Goal: Transaction & Acquisition: Purchase product/service

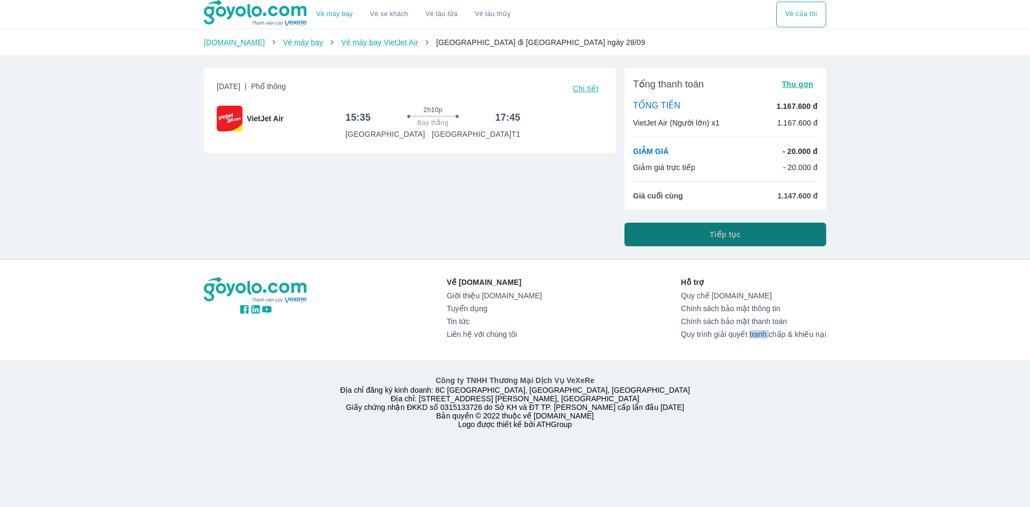
click at [676, 242] on button "Tiếp tục" at bounding box center [726, 235] width 202 height 24
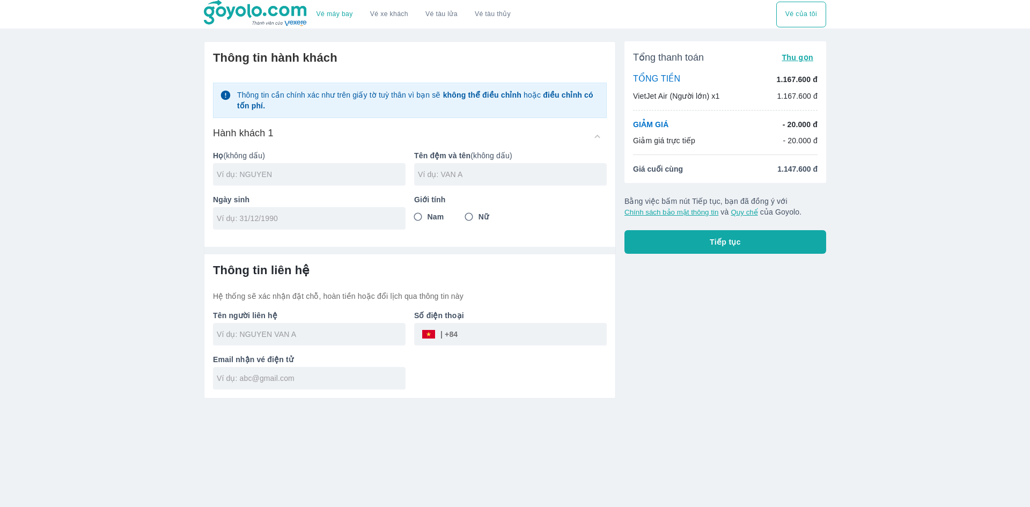
click at [364, 170] on input "text" at bounding box center [311, 174] width 189 height 11
click at [363, 171] on input "text" at bounding box center [311, 174] width 189 height 11
type input "D"
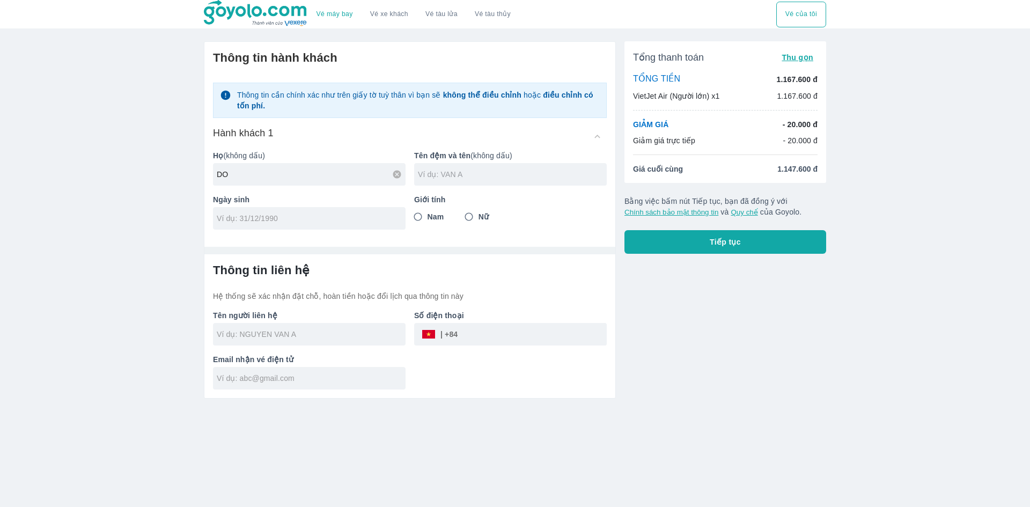
type input "DO"
click at [434, 178] on input "text" at bounding box center [512, 174] width 189 height 11
type input "[PERSON_NAME]"
click at [332, 217] on input "tel" at bounding box center [306, 218] width 178 height 11
type input "[DATE]"
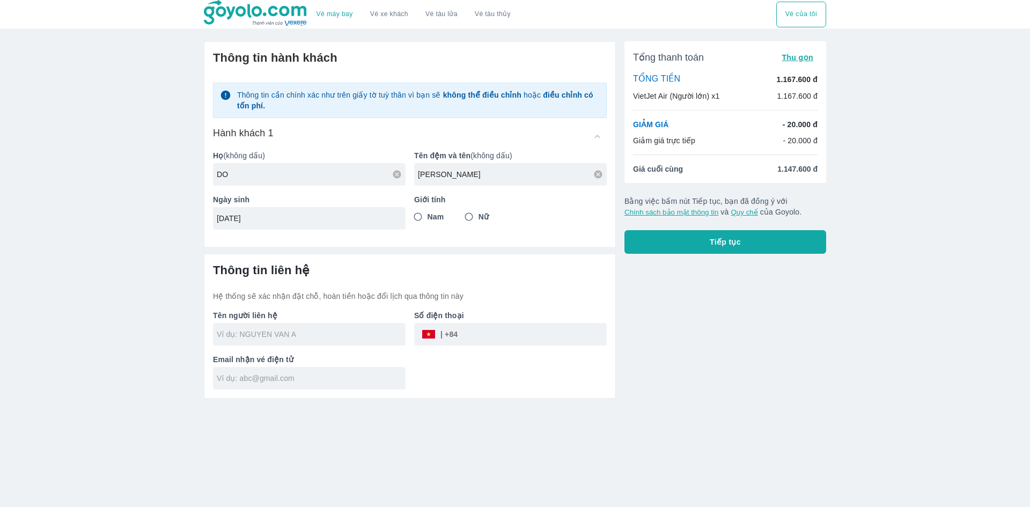
click at [439, 215] on span "Nam" at bounding box center [436, 216] width 17 height 11
click at [428, 215] on input "Nam" at bounding box center [417, 216] width 19 height 19
radio input "true"
click at [311, 341] on div at bounding box center [309, 334] width 193 height 23
type input "DO VIET THANH"
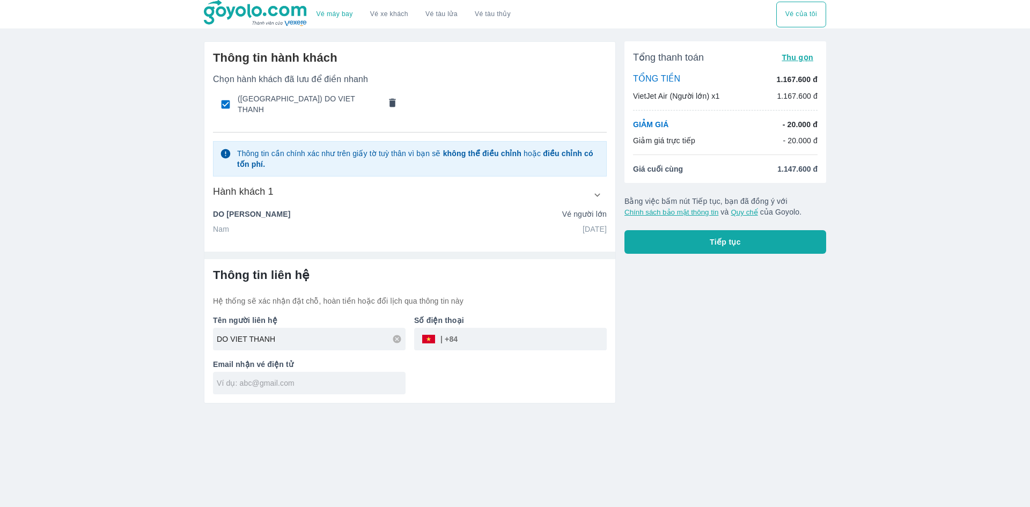
click at [313, 380] on input "text" at bounding box center [311, 383] width 189 height 11
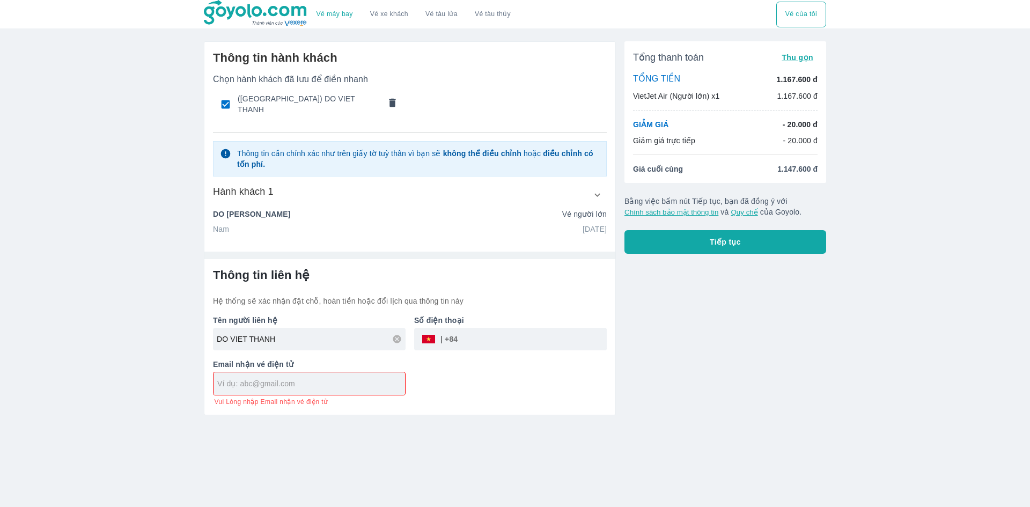
click at [484, 333] on input "tel" at bounding box center [532, 339] width 149 height 26
type input "0"
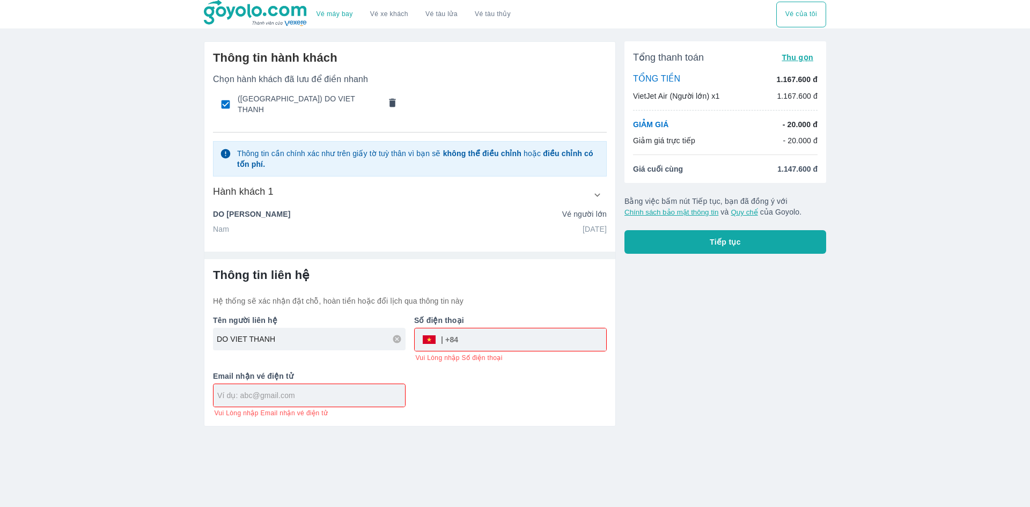
paste input "0369160748"
type input "0369160748"
click at [472, 410] on div "Thông tin liên hệ Hệ thống sẽ xác nhận đặt chỗ, hoàn tiền hoặc đổi lịch qua thô…" at bounding box center [409, 342] width 411 height 167
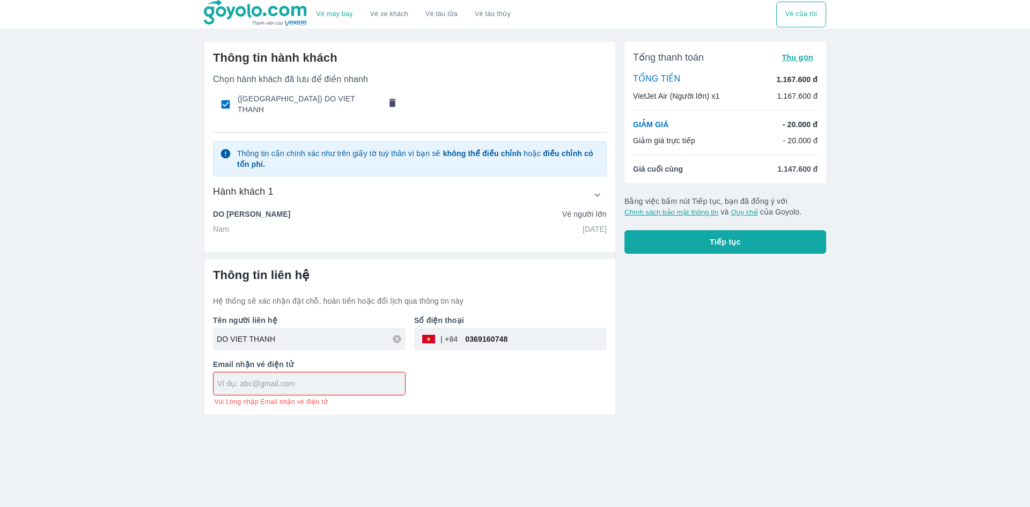
click at [349, 386] on div at bounding box center [310, 383] width 192 height 23
click at [327, 382] on input "text" at bounding box center [311, 383] width 188 height 11
paste input "[EMAIL_ADDRESS][DOMAIN_NAME]"
drag, startPoint x: 278, startPoint y: 383, endPoint x: 203, endPoint y: 380, distance: 75.7
click at [203, 380] on div "Thông tin hành khách Chọn hành khách đã lưu để điền nhanh (Anh) DO VIET THANH T…" at bounding box center [405, 224] width 421 height 383
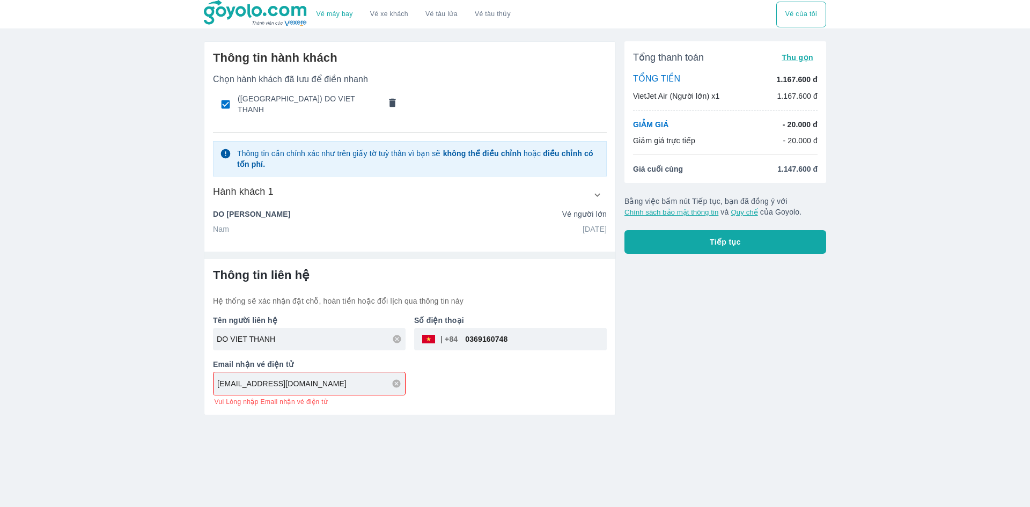
drag, startPoint x: 331, startPoint y: 437, endPoint x: 343, endPoint y: 435, distance: 12.4
click at [333, 437] on div "Vé máy bay Vé xe khách Vé tàu lửa Vé tàu thủy Vé của tôi Thông tin hành khách C…" at bounding box center [515, 253] width 1030 height 507
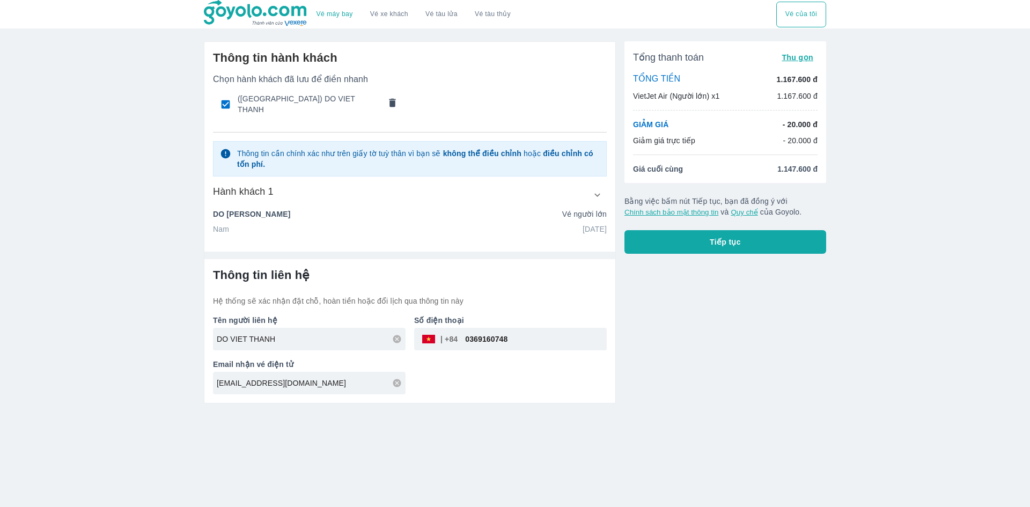
click at [796, 257] on div "Tổng thanh toán Thu gọn TỔNG TIỀN 1.167.600 đ VietJet Air (Người lớn) x1 1.167.…" at bounding box center [721, 218] width 210 height 371
click at [799, 250] on button "Tiếp tục" at bounding box center [726, 242] width 202 height 24
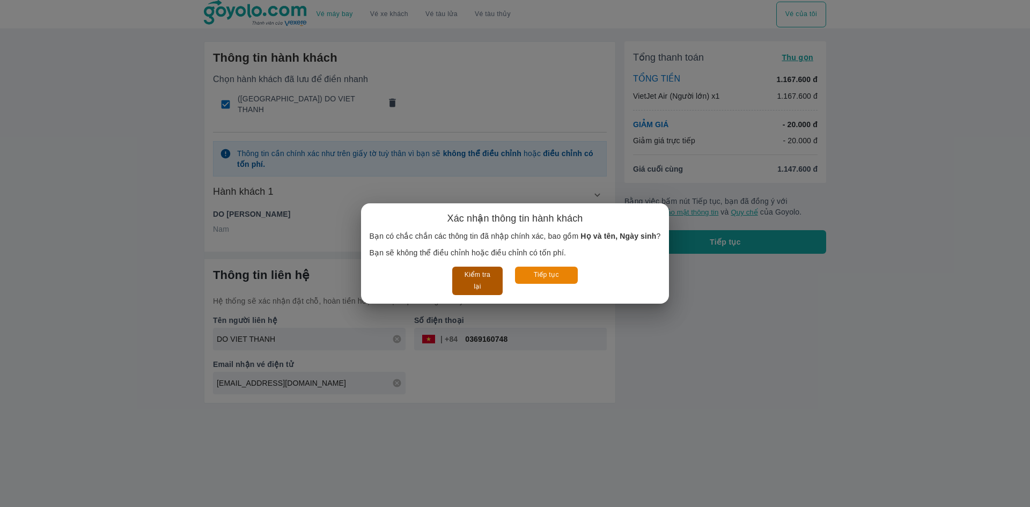
click at [489, 280] on button "Kiểm tra lại" at bounding box center [477, 281] width 50 height 28
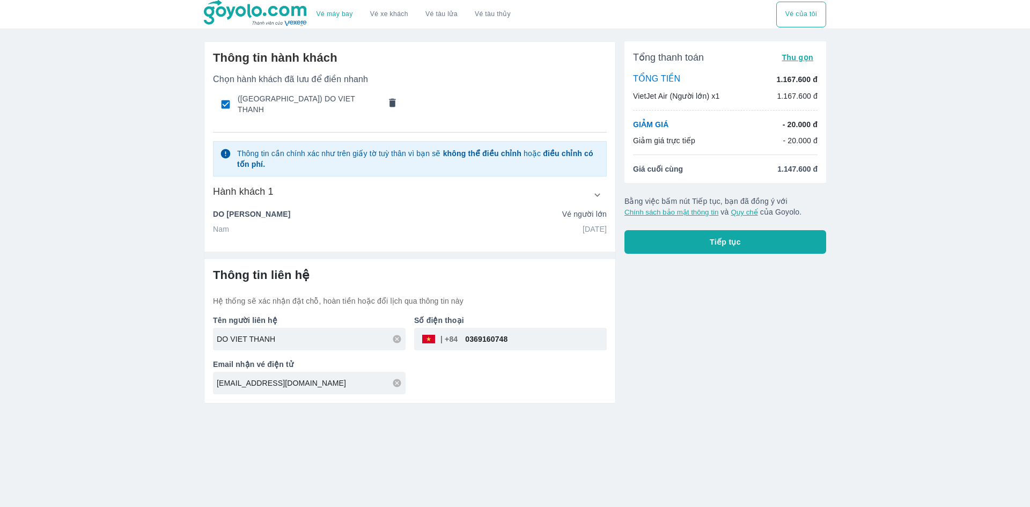
drag, startPoint x: 280, startPoint y: 382, endPoint x: 0, endPoint y: 364, distance: 280.1
click at [0, 364] on div "Vé máy bay Vé xe khách Vé tàu lửa Vé tàu thủy Vé của tôi Thông tin hành khách C…" at bounding box center [515, 253] width 1030 height 507
type input "[EMAIL_ADDRESS][DOMAIN_NAME]"
click at [752, 240] on button "Tiếp tục" at bounding box center [726, 242] width 202 height 24
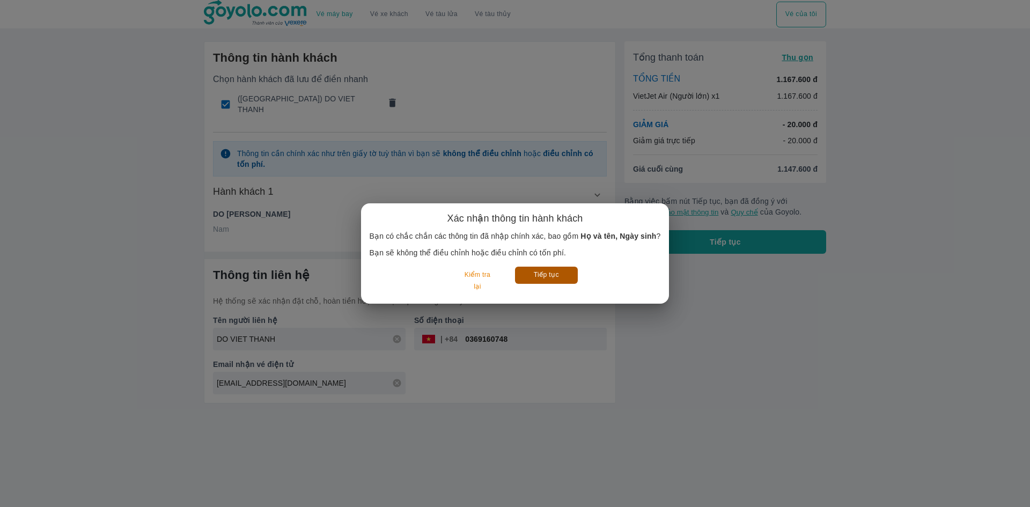
click at [569, 281] on button "Tiếp tục" at bounding box center [546, 275] width 63 height 17
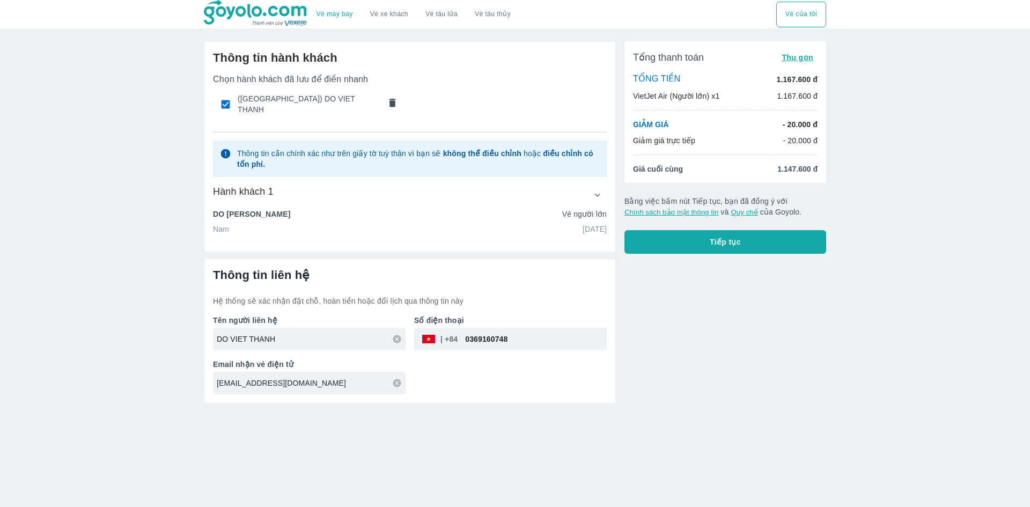
click at [269, 378] on input "[EMAIL_ADDRESS][DOMAIN_NAME]" at bounding box center [311, 383] width 189 height 11
drag, startPoint x: 250, startPoint y: 361, endPoint x: 53, endPoint y: 371, distance: 197.2
click at [53, 371] on div "Vé máy bay Vé xe khách Vé tàu lửa Vé tàu thủy Vé của tôi Thông tin hành khách C…" at bounding box center [515, 253] width 1030 height 507
paste input "ketoanvietphat.jsc"
type input "[EMAIL_ADDRESS][DOMAIN_NAME]"
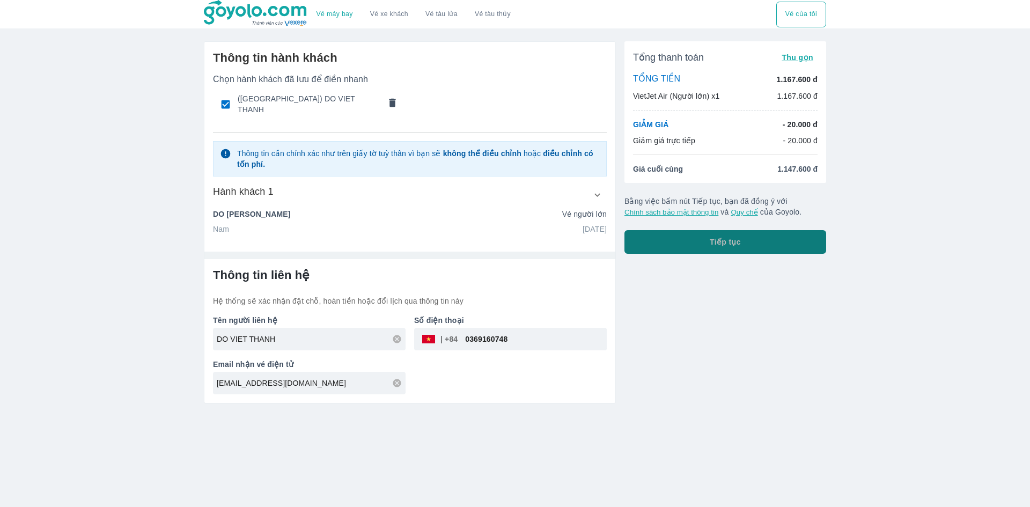
click at [754, 246] on button "Tiếp tục" at bounding box center [726, 242] width 202 height 24
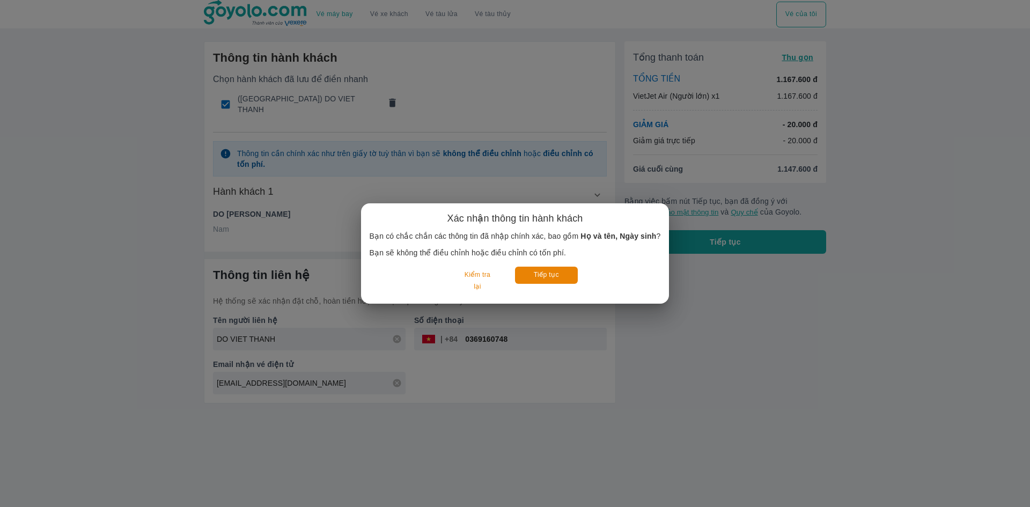
click at [552, 287] on div "Tiếp tục" at bounding box center [546, 281] width 63 height 28
click at [554, 280] on button "Tiếp tục" at bounding box center [546, 275] width 63 height 17
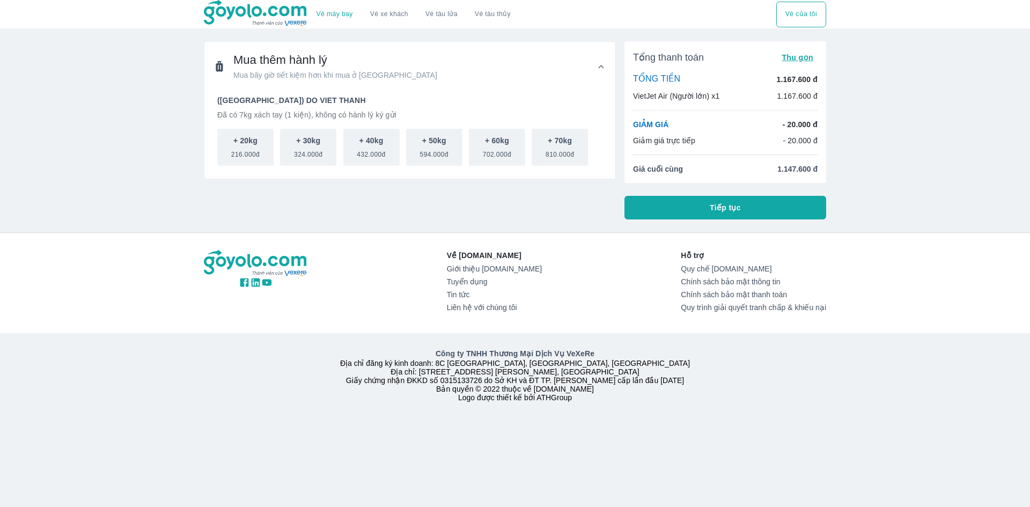
click at [673, 213] on button "Tiếp tục" at bounding box center [726, 208] width 202 height 24
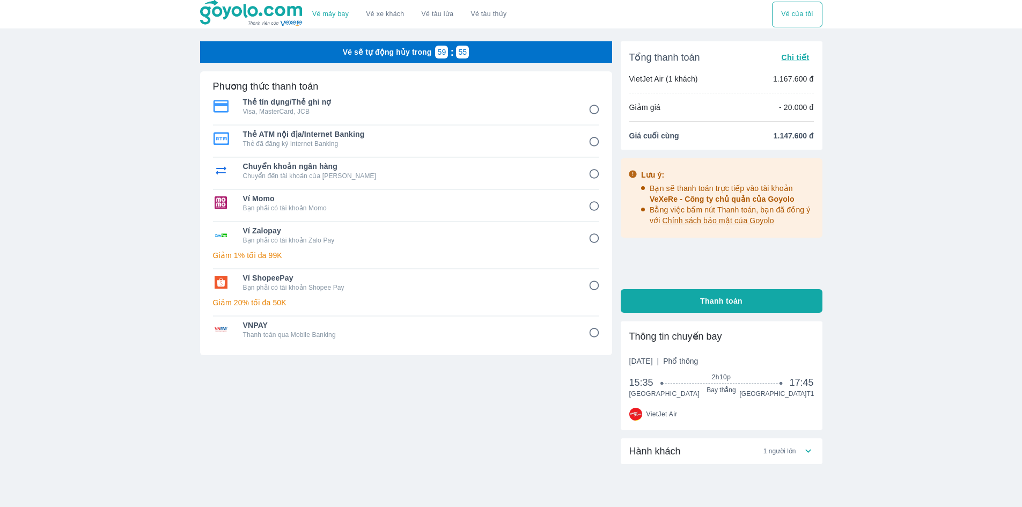
drag, startPoint x: 513, startPoint y: 332, endPoint x: 461, endPoint y: 416, distance: 99.2
click at [461, 416] on div "Phương thức thanh toán Thẻ tín dụng/Thẻ ghi nợ Visa, MasterCard, JCB Thẻ ATM nộ…" at bounding box center [406, 246] width 412 height 351
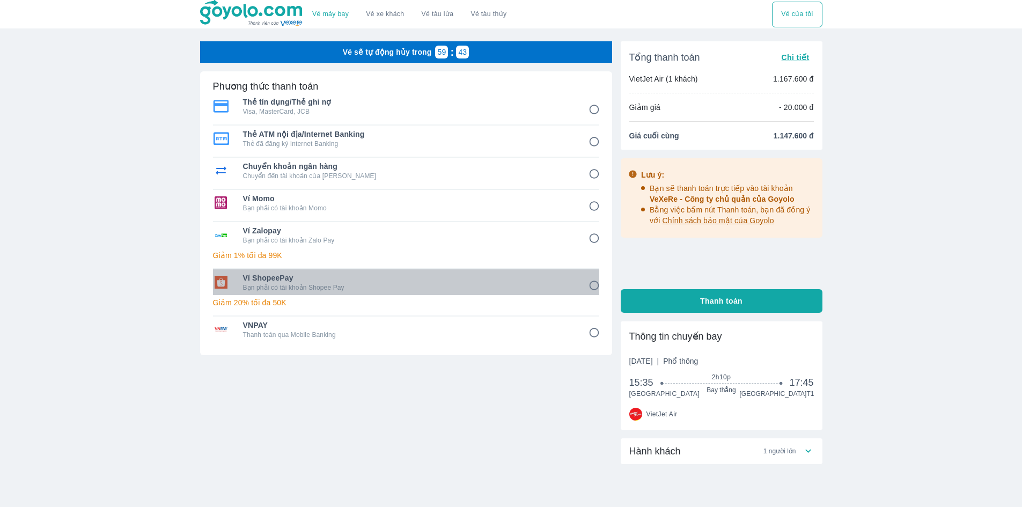
click at [437, 291] on p "Bạn phải có tài khoản Shopee Pay" at bounding box center [408, 287] width 331 height 9
radio input "true"
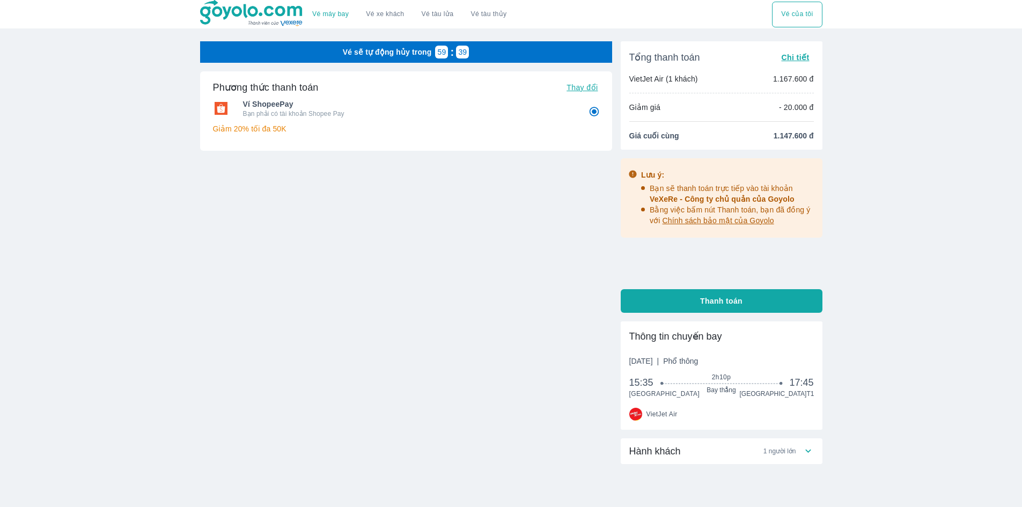
click at [754, 306] on button "Thanh toán" at bounding box center [722, 301] width 202 height 24
radio input "false"
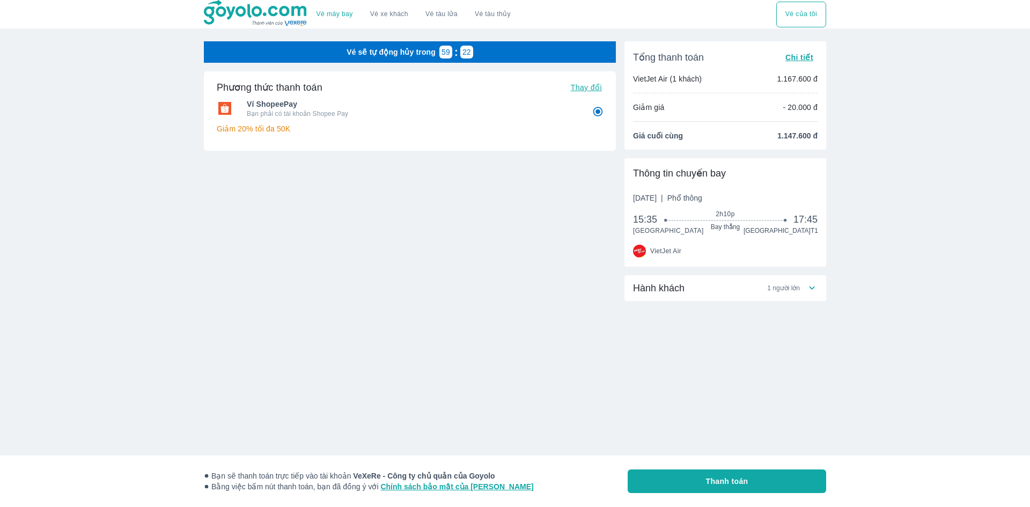
click at [256, 130] on p "Giảm 20% tối đa 50K" at bounding box center [410, 128] width 386 height 11
click at [214, 126] on div "Phương thức thanh toán Thay đổi Ví ShopeePay Bạn phải có tài khoản Shopee Pay G…" at bounding box center [410, 110] width 412 height 79
click at [761, 131] on li "Giá cuối cùng 1.147.600 đ" at bounding box center [725, 135] width 185 height 11
click at [598, 111] on input "6" at bounding box center [598, 111] width 21 height 21
radio input "true"
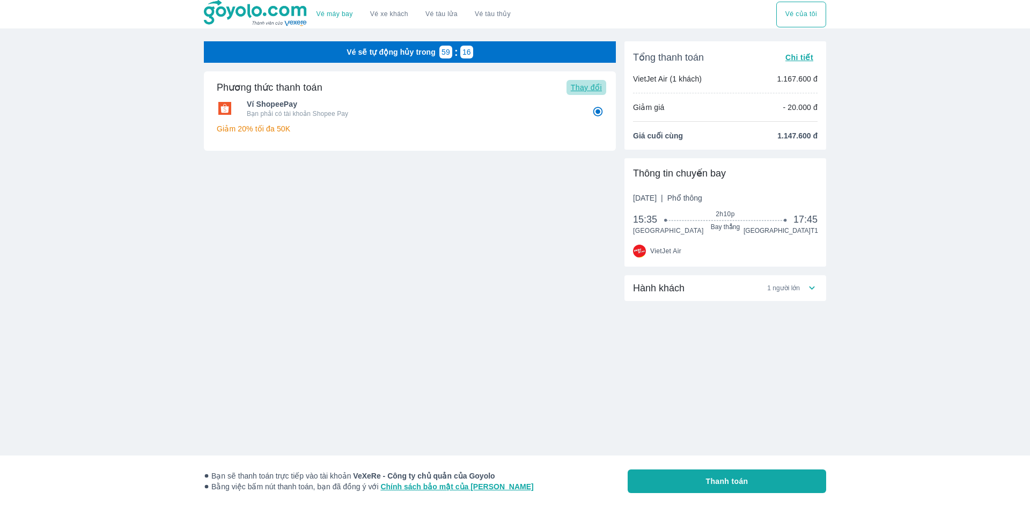
click at [591, 89] on span "Thay đổi" at bounding box center [586, 87] width 31 height 9
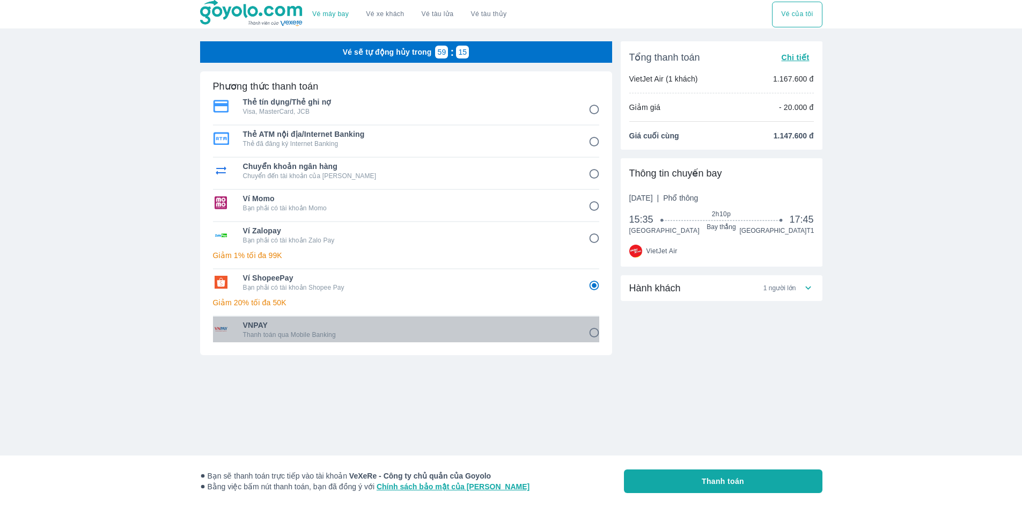
click at [384, 330] on span "VNPAY" at bounding box center [408, 325] width 331 height 11
radio input "false"
radio input "true"
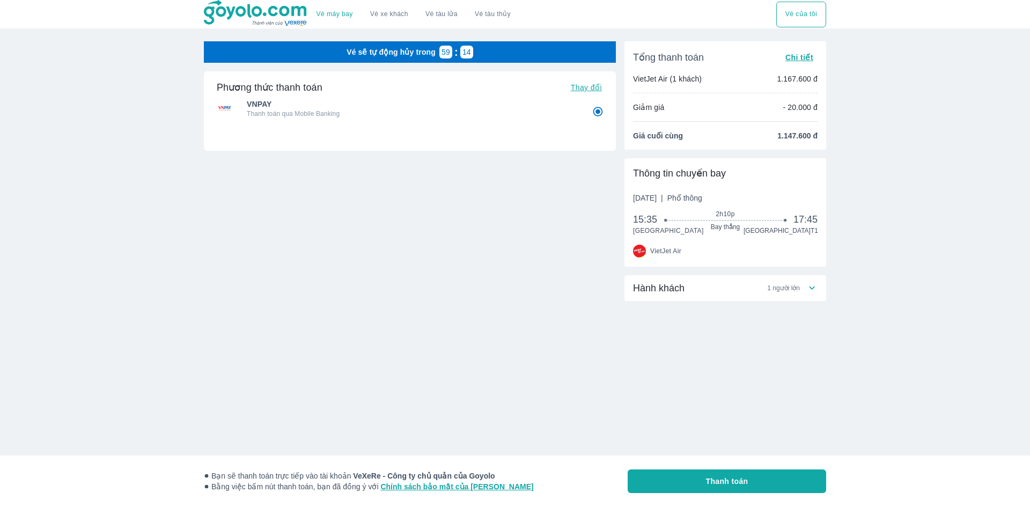
click at [725, 482] on span "Thanh toán" at bounding box center [727, 481] width 42 height 11
radio input "false"
click at [588, 86] on span "Thay đổi" at bounding box center [586, 87] width 31 height 9
radio input "false"
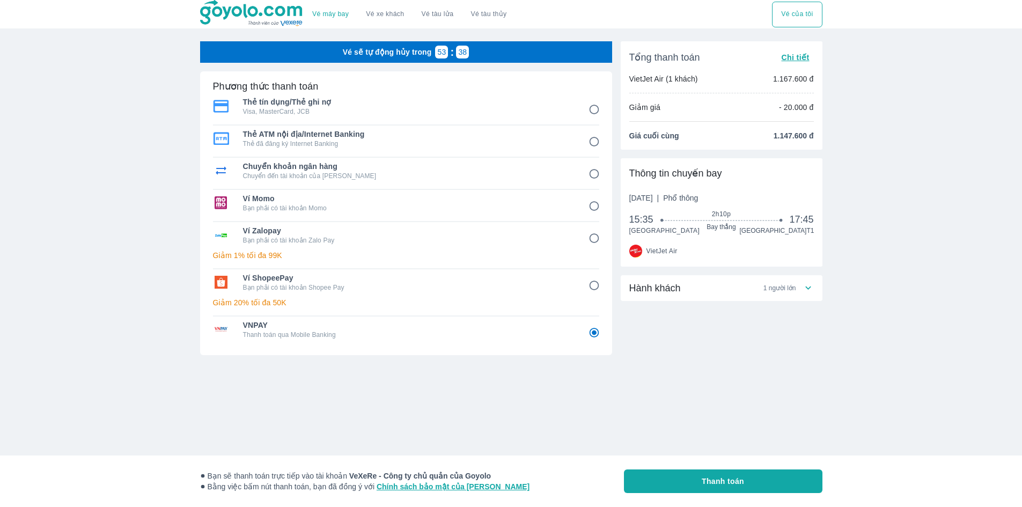
click at [737, 473] on button "Thanh toán" at bounding box center [723, 482] width 199 height 24
